Goal: Information Seeking & Learning: Find specific fact

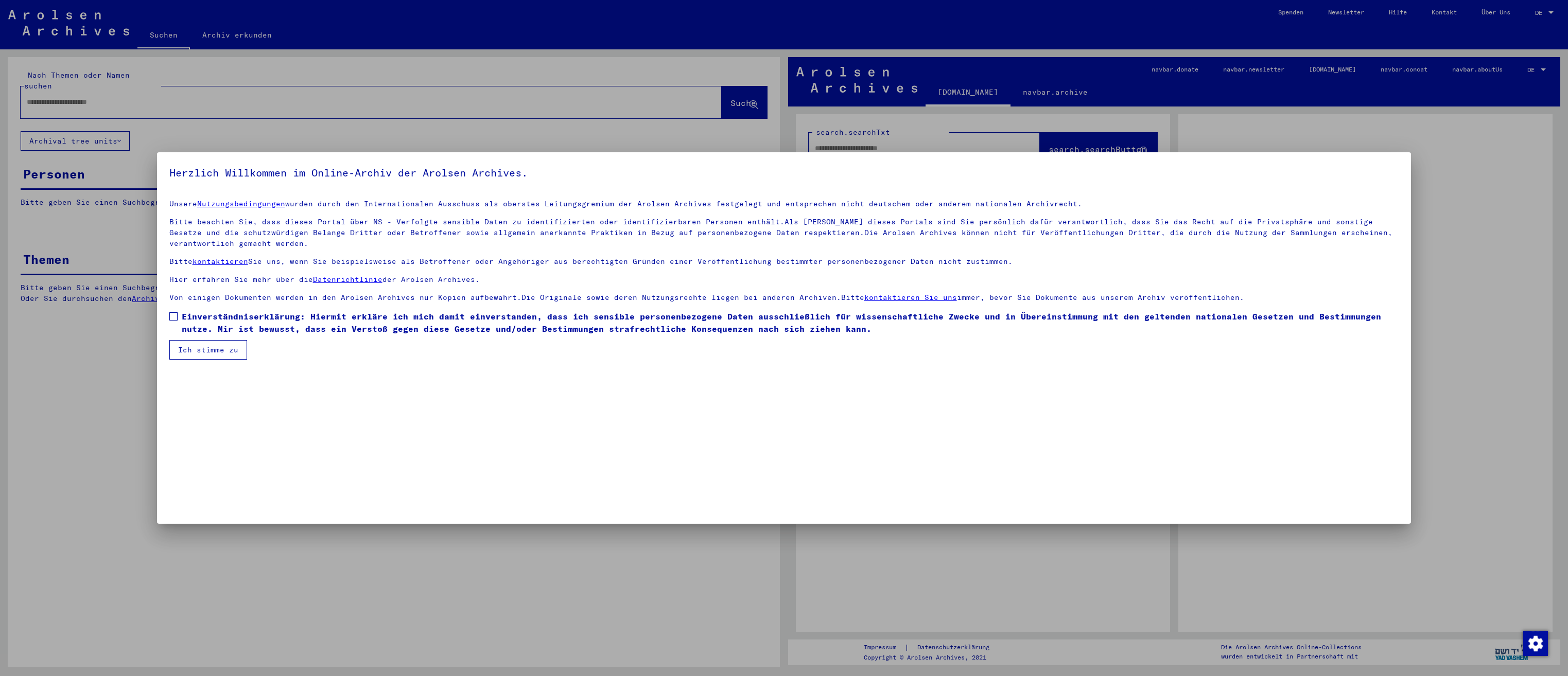
click at [202, 318] on span "Einverständniserklärung: Hiermit erkläre ich mich damit einverstanden, dass ich…" at bounding box center [791, 323] width 1218 height 25
click at [191, 339] on mat-checkbox "Einverständniserklärung: Hiermit erkläre ich mich damit einverstanden, dass ich…" at bounding box center [784, 325] width 1230 height 30
click at [202, 348] on button "Ich stimme zu" at bounding box center [208, 350] width 78 height 20
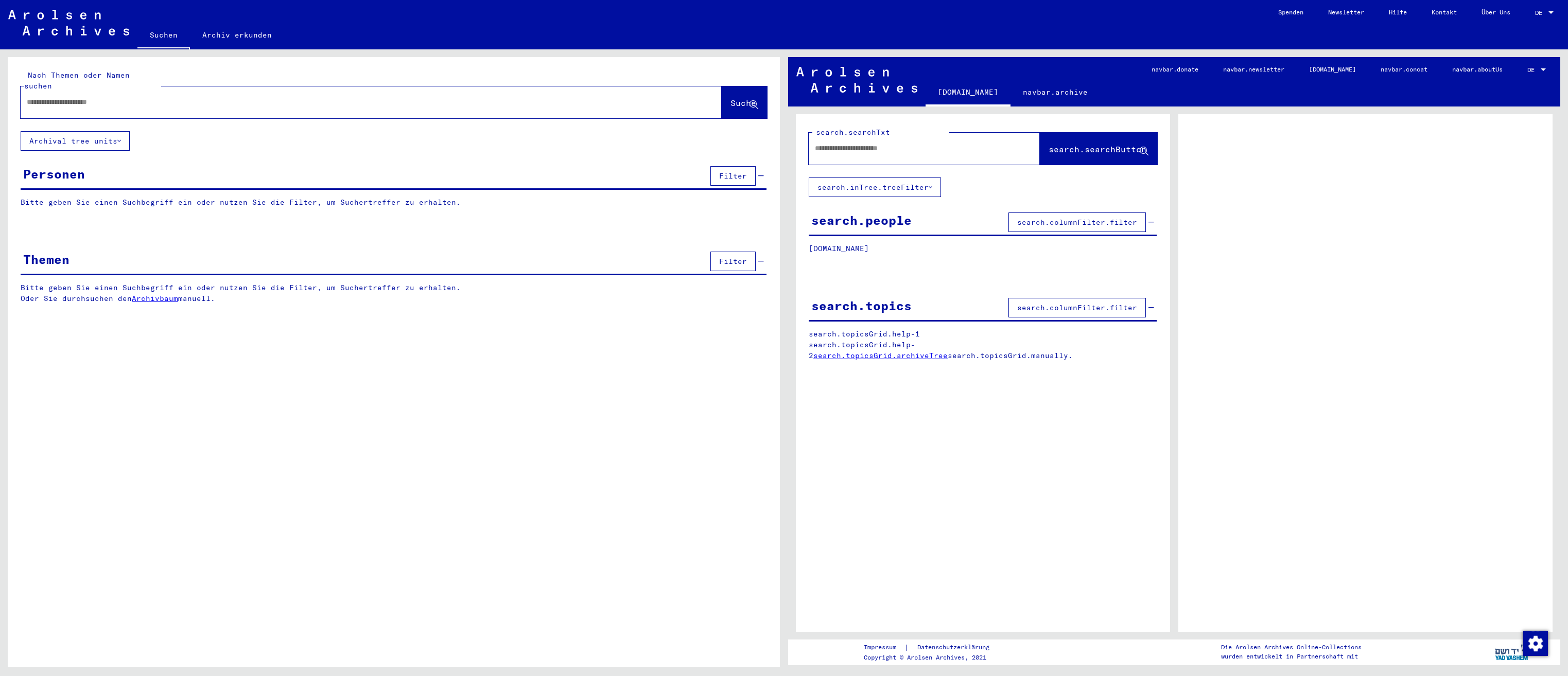
click at [158, 97] on input "text" at bounding box center [362, 102] width 671 height 11
type input "**********"
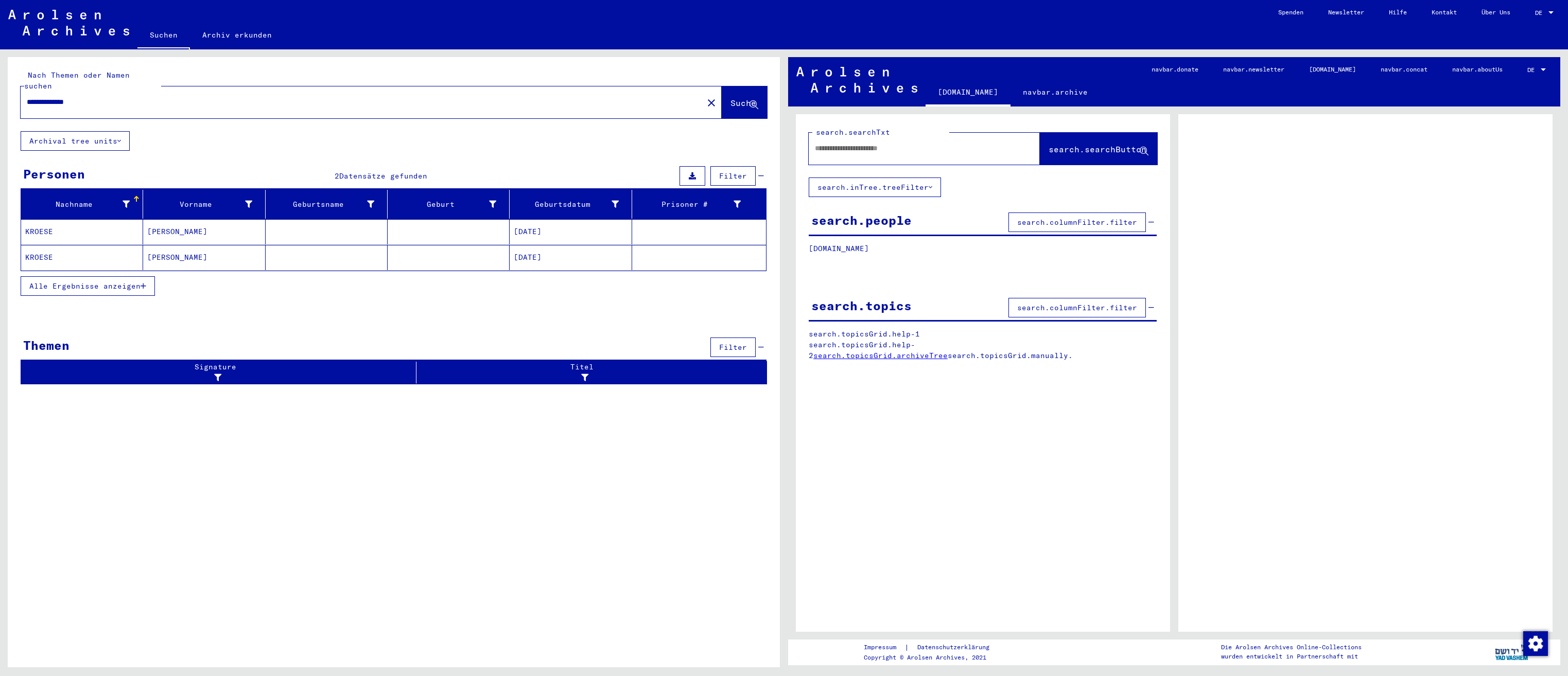
click at [524, 248] on mat-cell "[DATE]" at bounding box center [570, 257] width 122 height 25
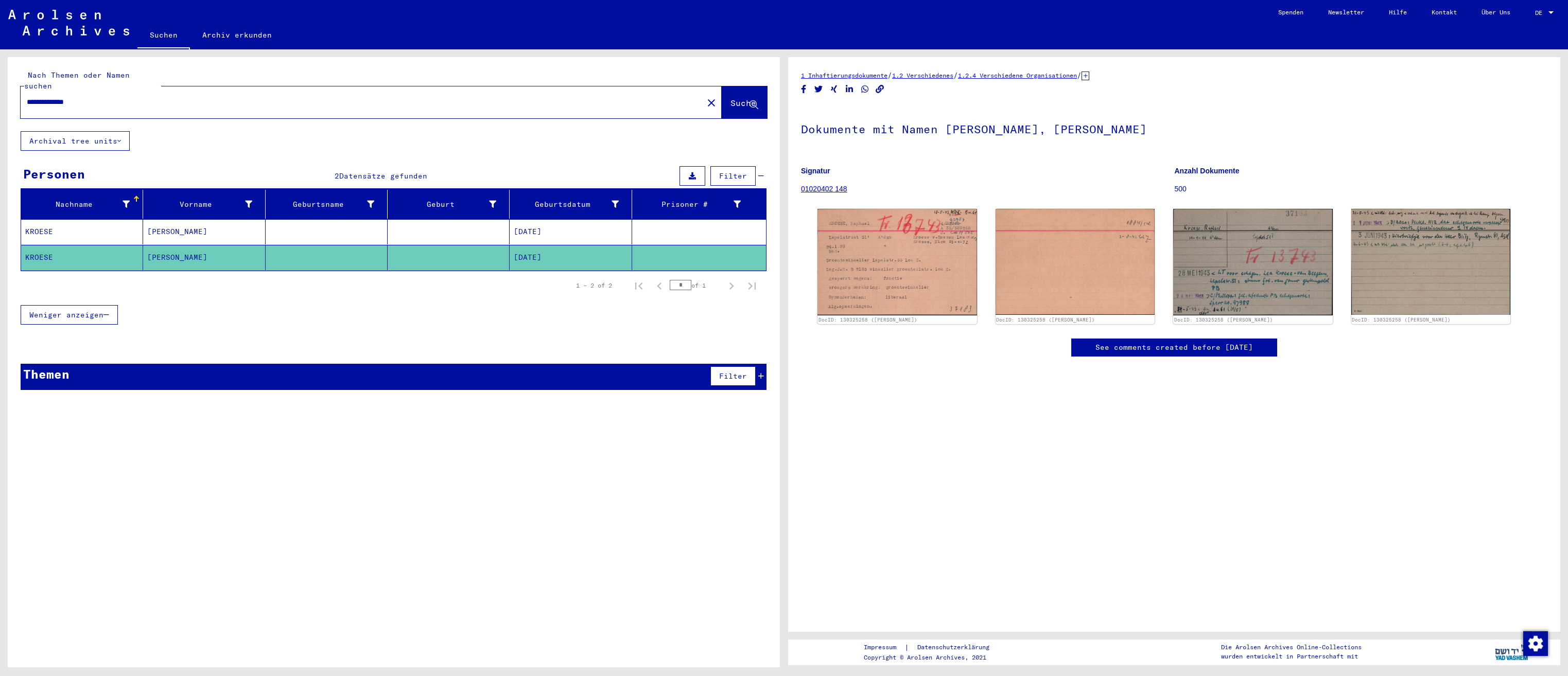
click at [535, 220] on mat-cell "[DATE]" at bounding box center [570, 232] width 122 height 25
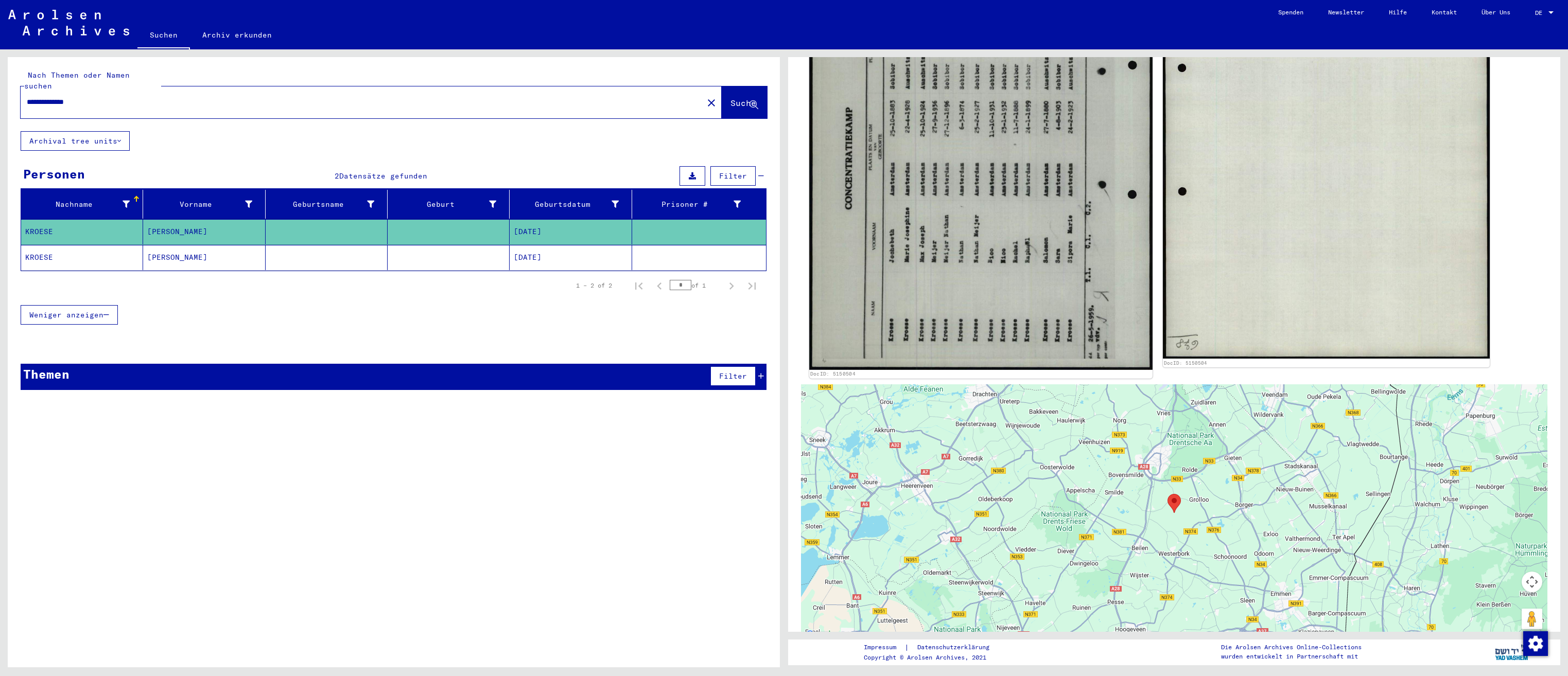
scroll to position [309, 0]
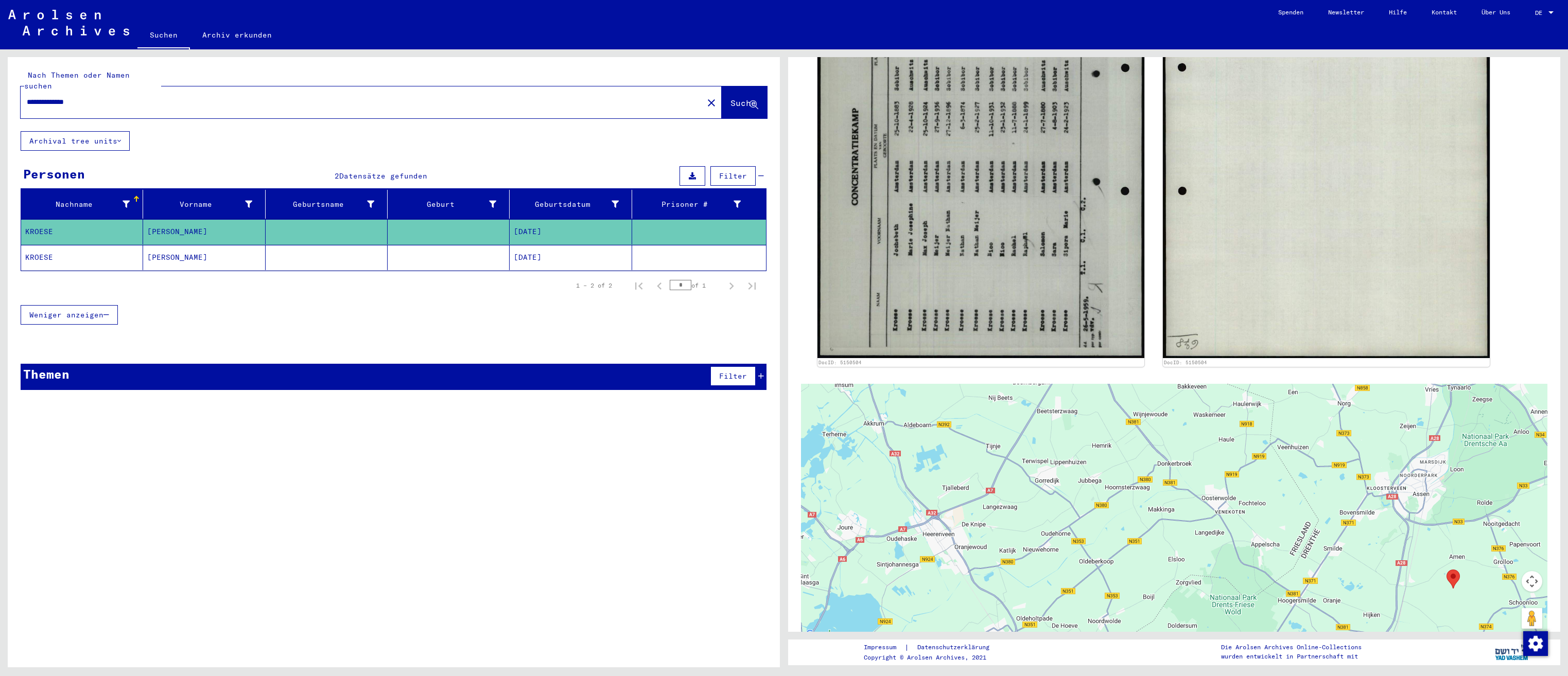
click at [467, 248] on mat-cell at bounding box center [449, 257] width 122 height 25
